Goal: Information Seeking & Learning: Learn about a topic

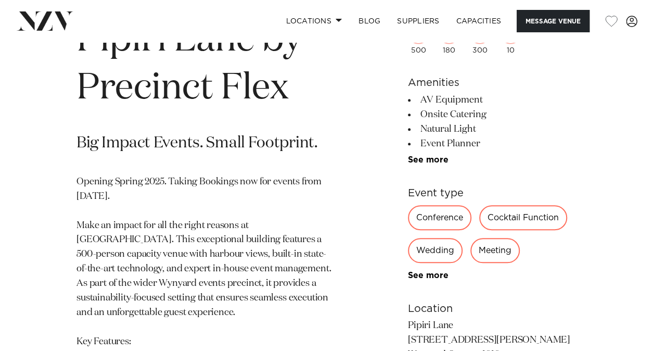
scroll to position [416, 0]
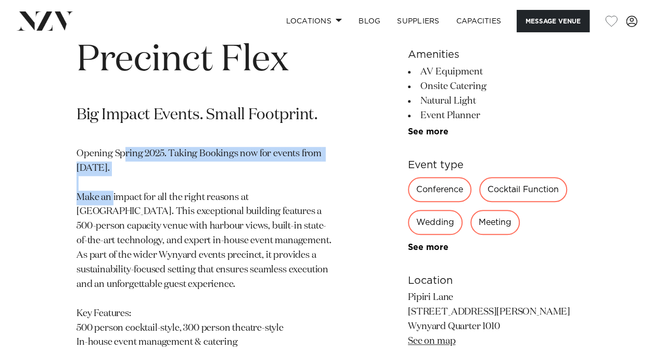
drag, startPoint x: 122, startPoint y: 148, endPoint x: 181, endPoint y: 167, distance: 62.5
click at [181, 167] on p "Opening Spring 2025. Taking Bookings now for events from [DATE]. Make an impact…" at bounding box center [204, 306] width 257 height 319
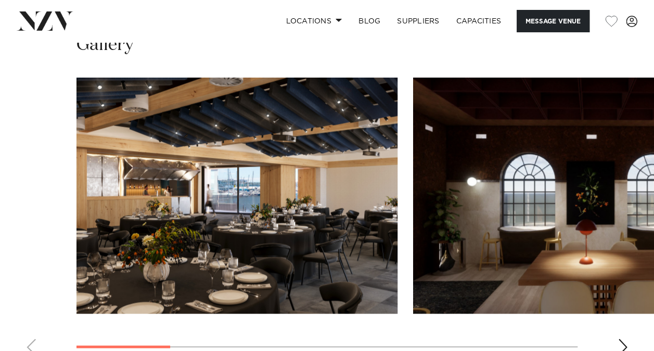
scroll to position [884, 0]
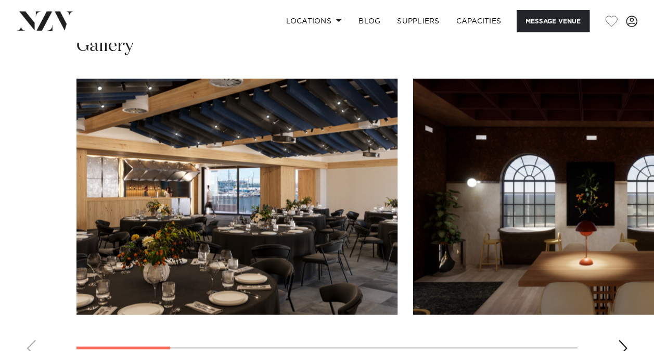
click at [620, 338] on swiper-container at bounding box center [327, 222] width 654 height 286
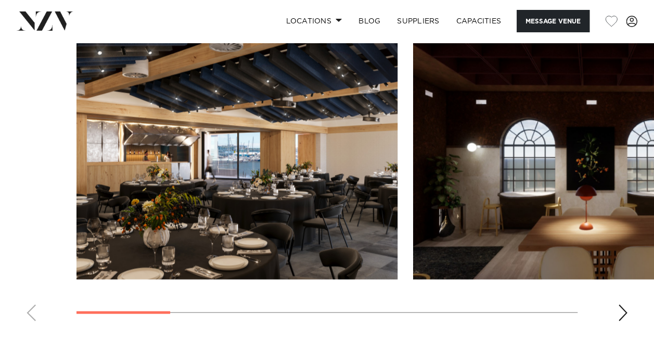
scroll to position [936, 0]
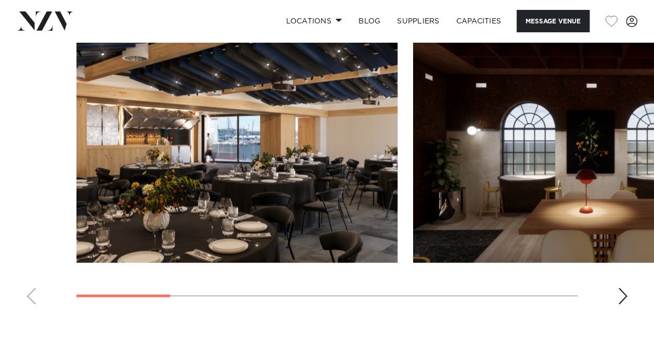
click at [624, 298] on div "Next slide" at bounding box center [622, 295] width 10 height 17
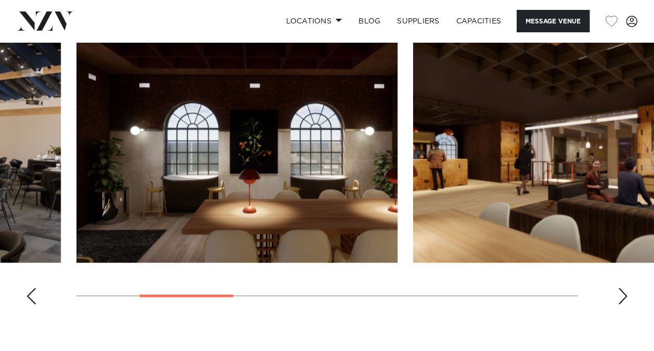
click at [620, 293] on div "Next slide" at bounding box center [622, 295] width 10 height 17
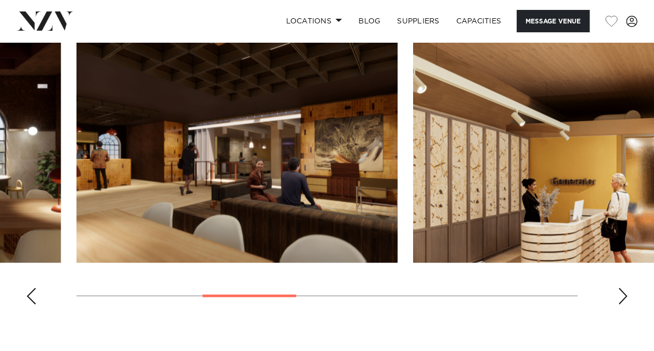
click at [620, 293] on div "Next slide" at bounding box center [622, 295] width 10 height 17
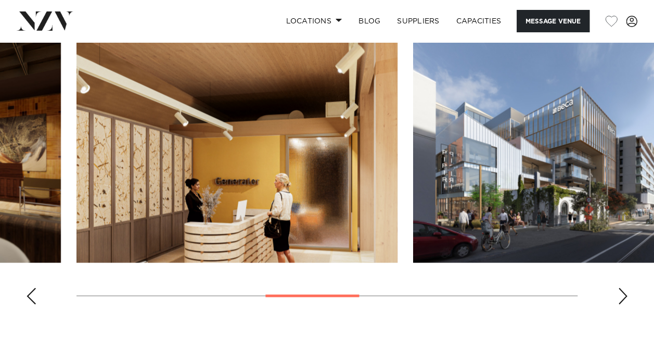
click at [615, 292] on swiper-container at bounding box center [327, 170] width 654 height 286
click at [623, 293] on div "Next slide" at bounding box center [622, 295] width 10 height 17
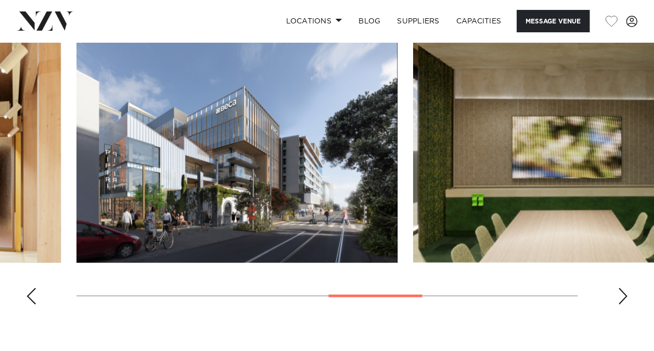
click at [623, 293] on div "Next slide" at bounding box center [622, 295] width 10 height 17
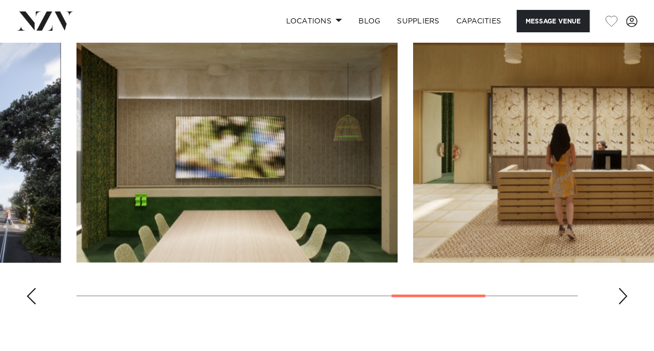
click at [626, 293] on div "Next slide" at bounding box center [622, 295] width 10 height 17
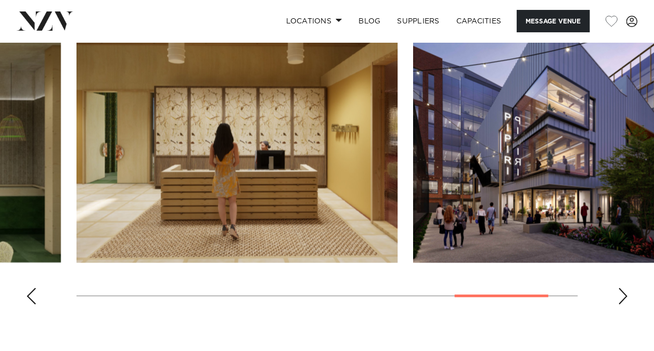
click at [624, 293] on div "Next slide" at bounding box center [622, 295] width 10 height 17
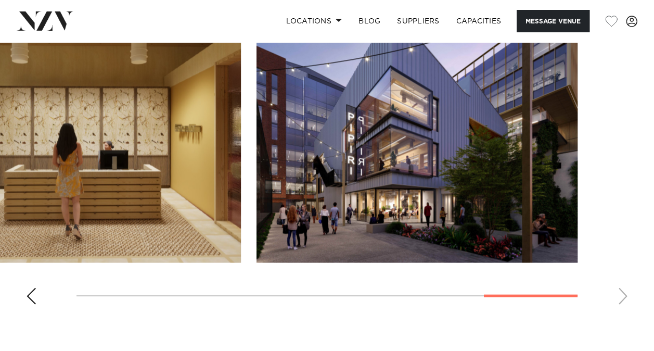
click at [621, 290] on swiper-container at bounding box center [327, 170] width 654 height 286
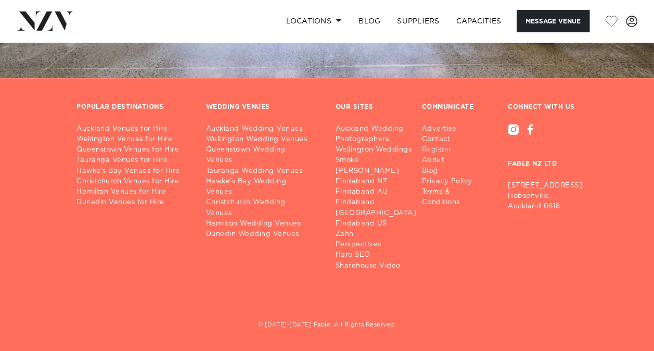
scroll to position [2330, 0]
